Goal: Find specific page/section: Find specific page/section

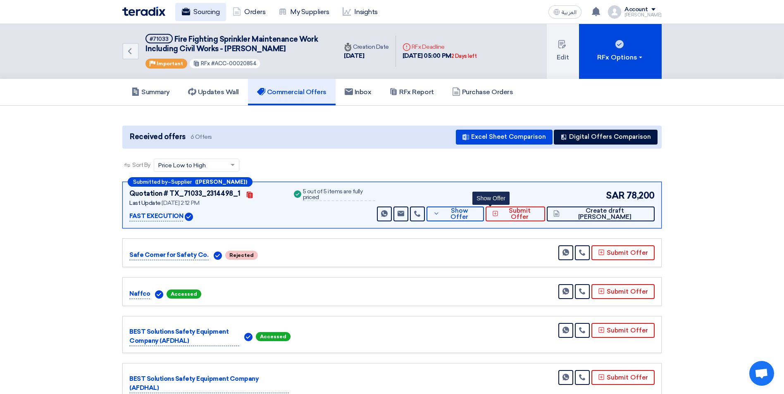
click at [186, 9] on use at bounding box center [186, 11] width 8 height 7
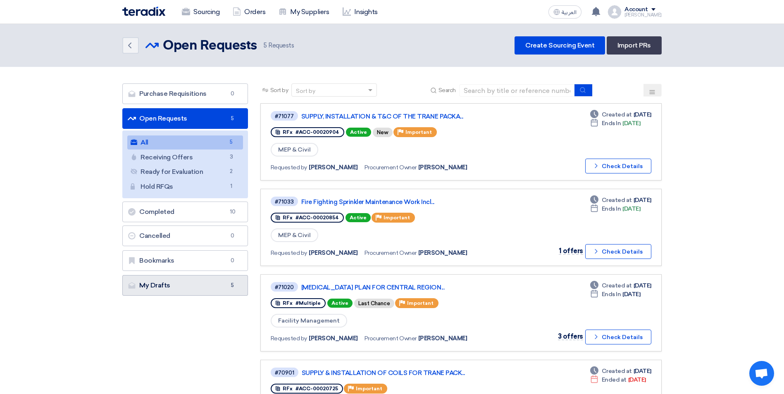
click at [202, 290] on link "My Drafts My Drafts 5" at bounding box center [185, 285] width 126 height 21
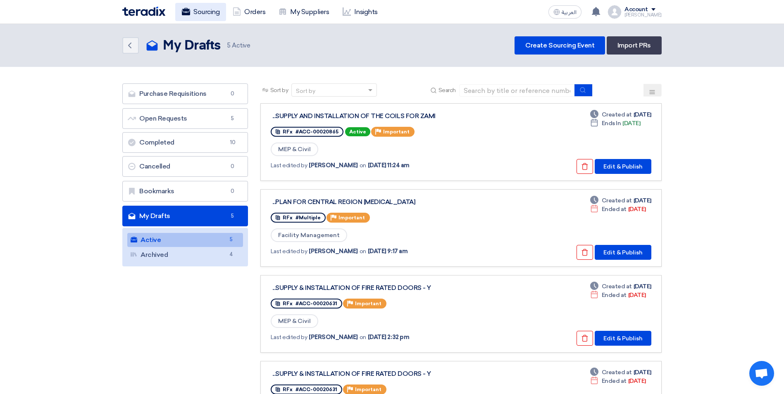
click at [210, 9] on link "Sourcing" at bounding box center [200, 12] width 51 height 18
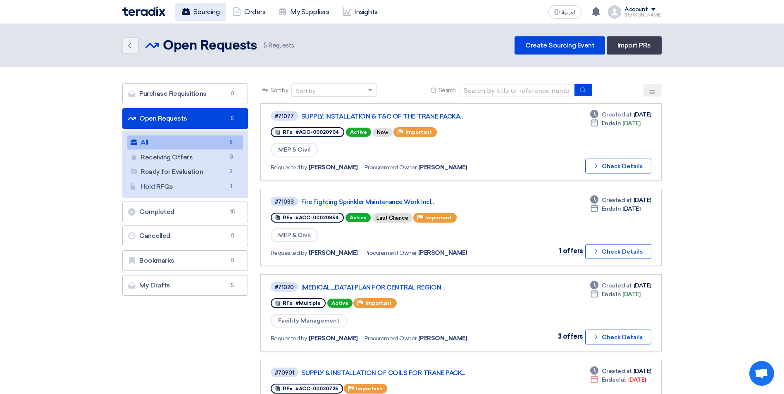
click at [212, 10] on link "Sourcing" at bounding box center [200, 12] width 51 height 18
